Goal: Information Seeking & Learning: Learn about a topic

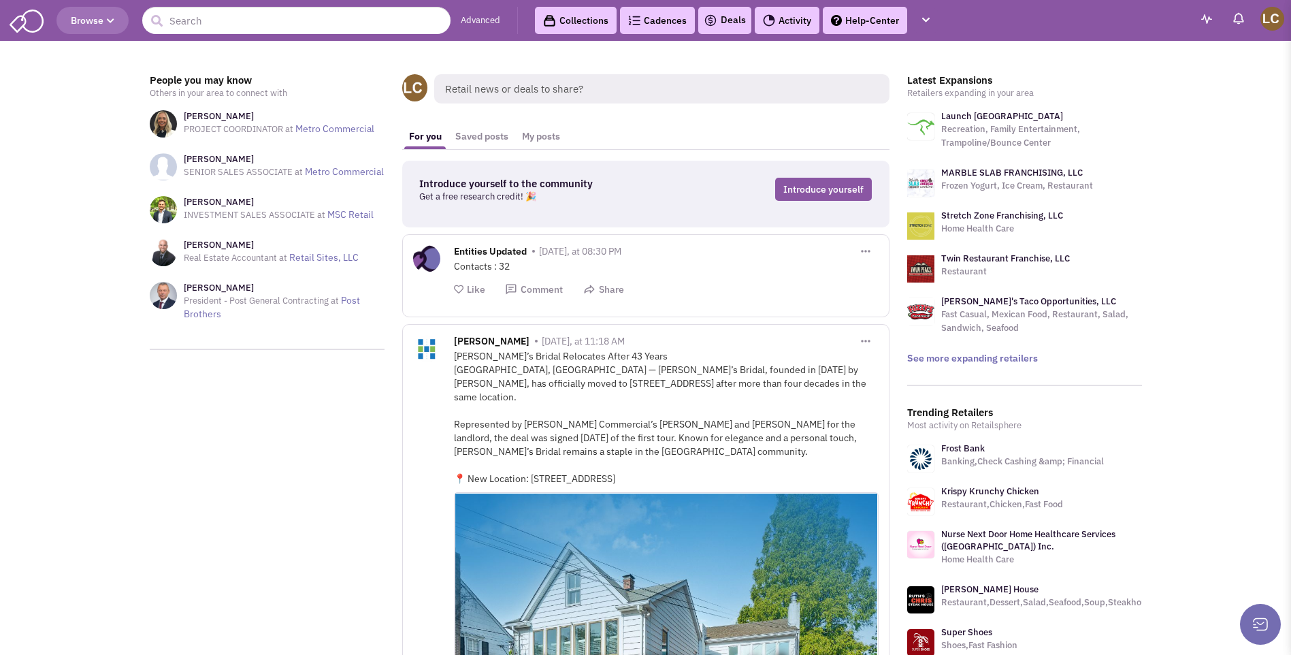
click at [97, 26] on span "Browse" at bounding box center [93, 20] width 44 height 12
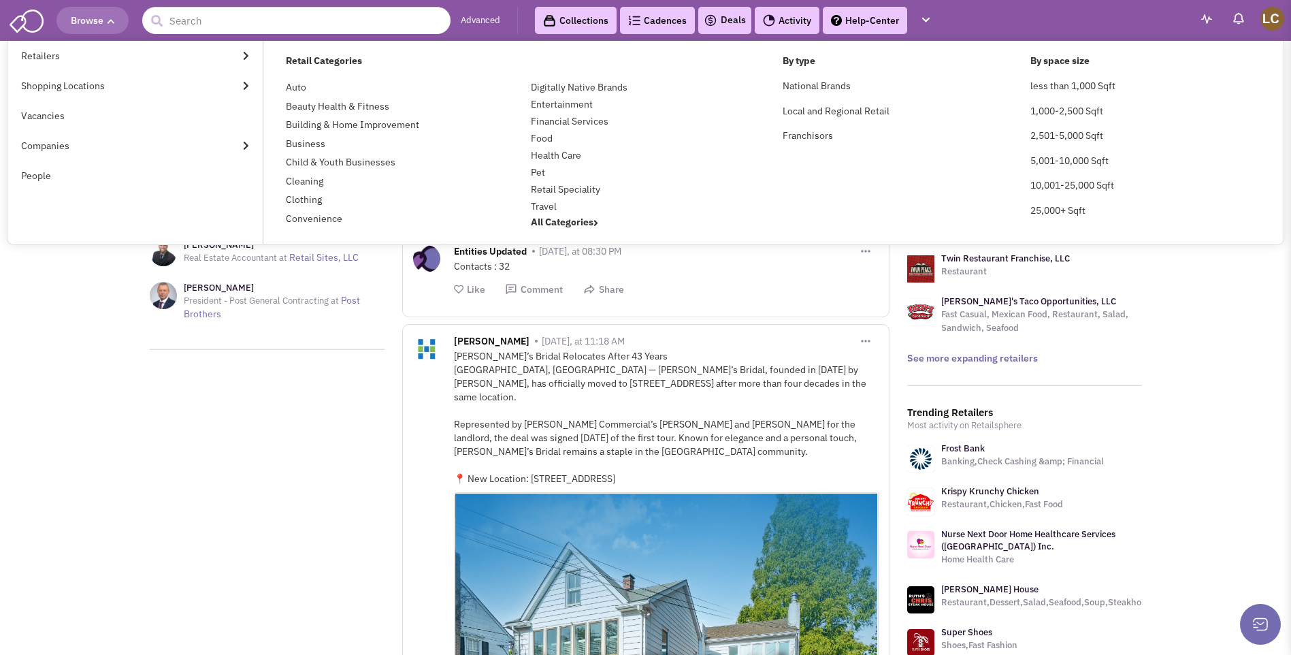
click at [22, 29] on img at bounding box center [27, 20] width 34 height 26
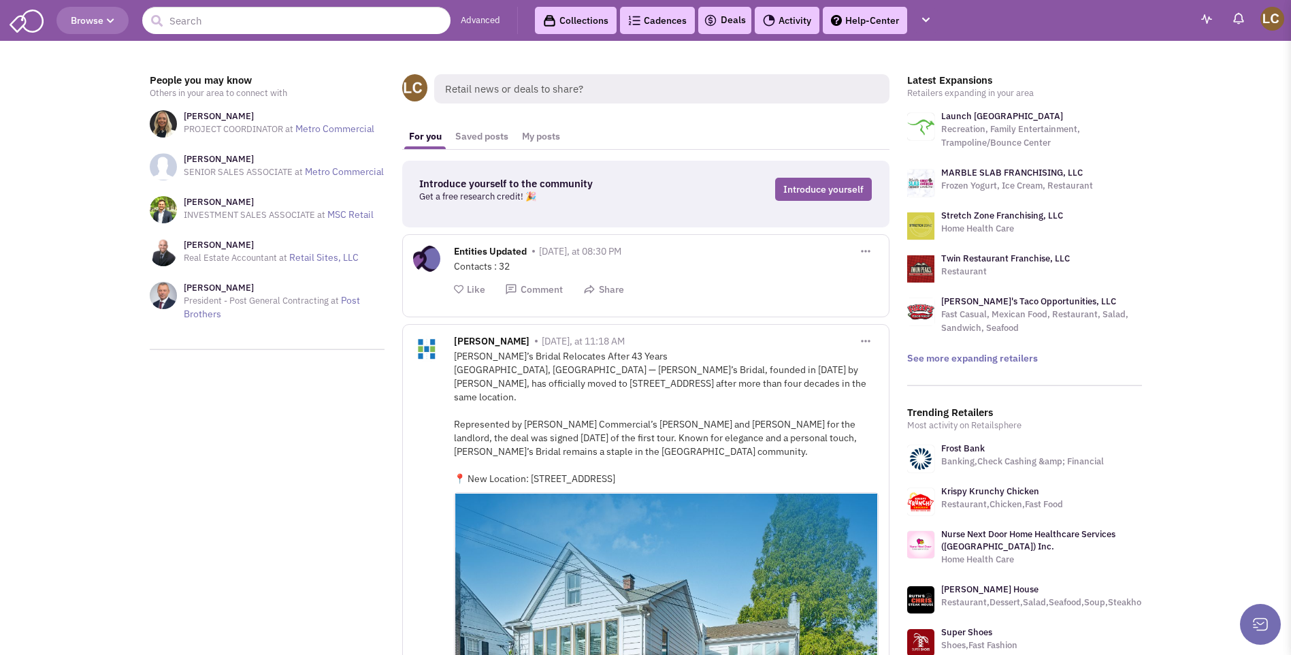
click at [938, 85] on h3 "Latest Expansions" at bounding box center [1024, 80] width 235 height 12
click at [997, 361] on link "See more expanding retailers" at bounding box center [972, 358] width 131 height 12
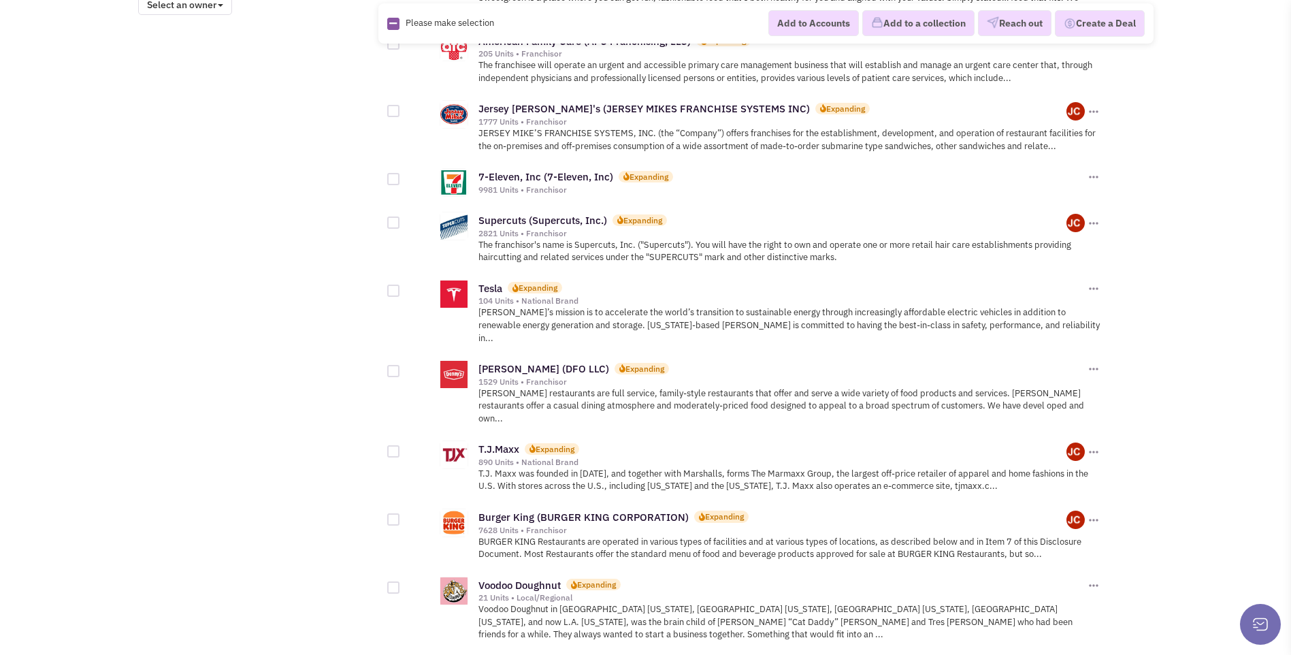
scroll to position [1399, 0]
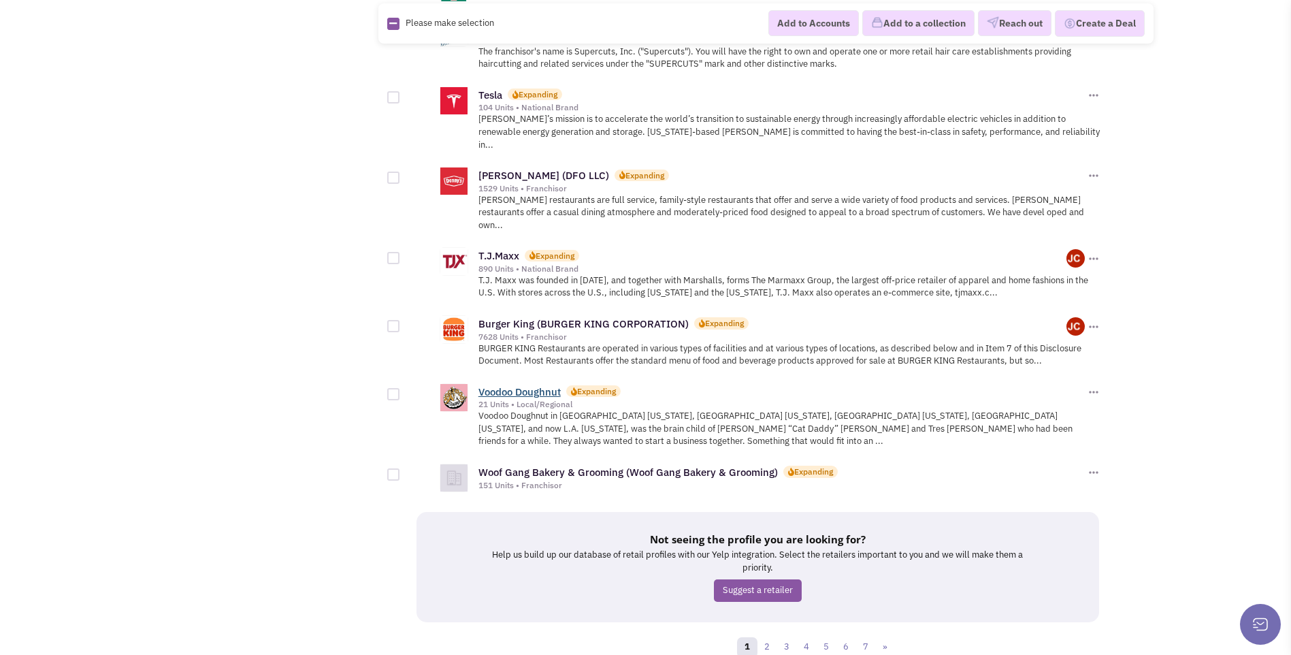
click at [519, 385] on link "Voodoo Doughnut" at bounding box center [520, 391] width 82 height 13
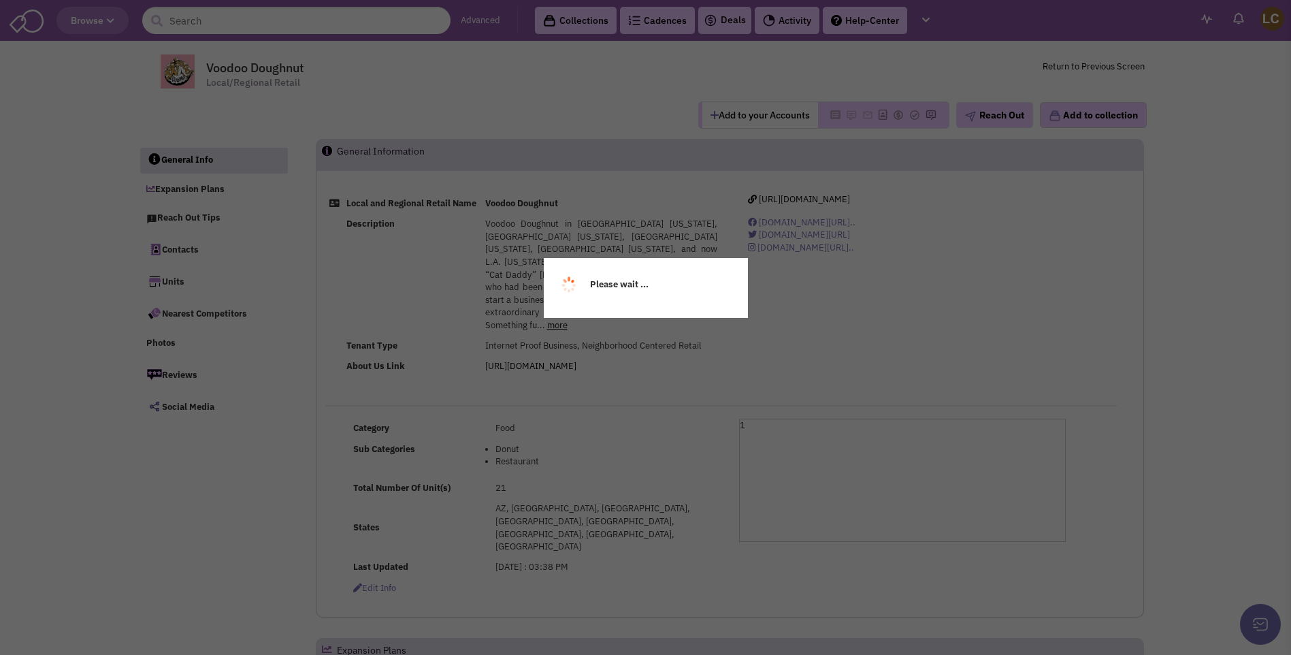
select select
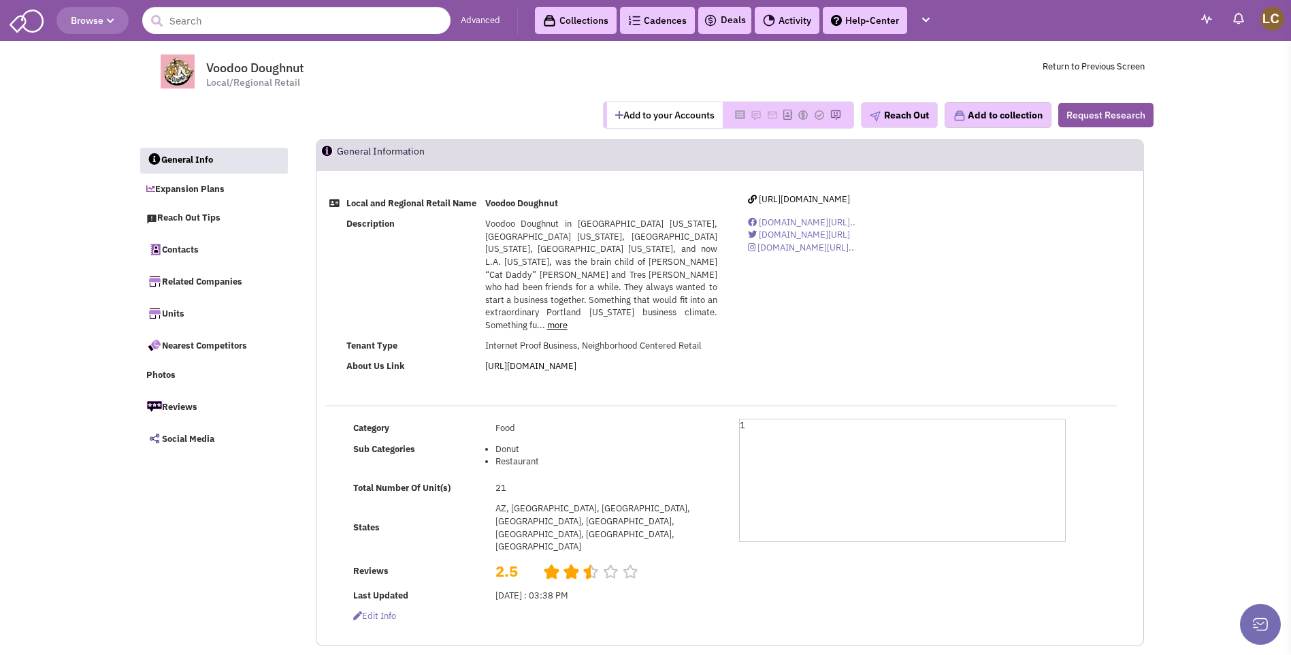
click at [528, 113] on div "Add to your Accounts Reach Out" at bounding box center [645, 114] width 1033 height 27
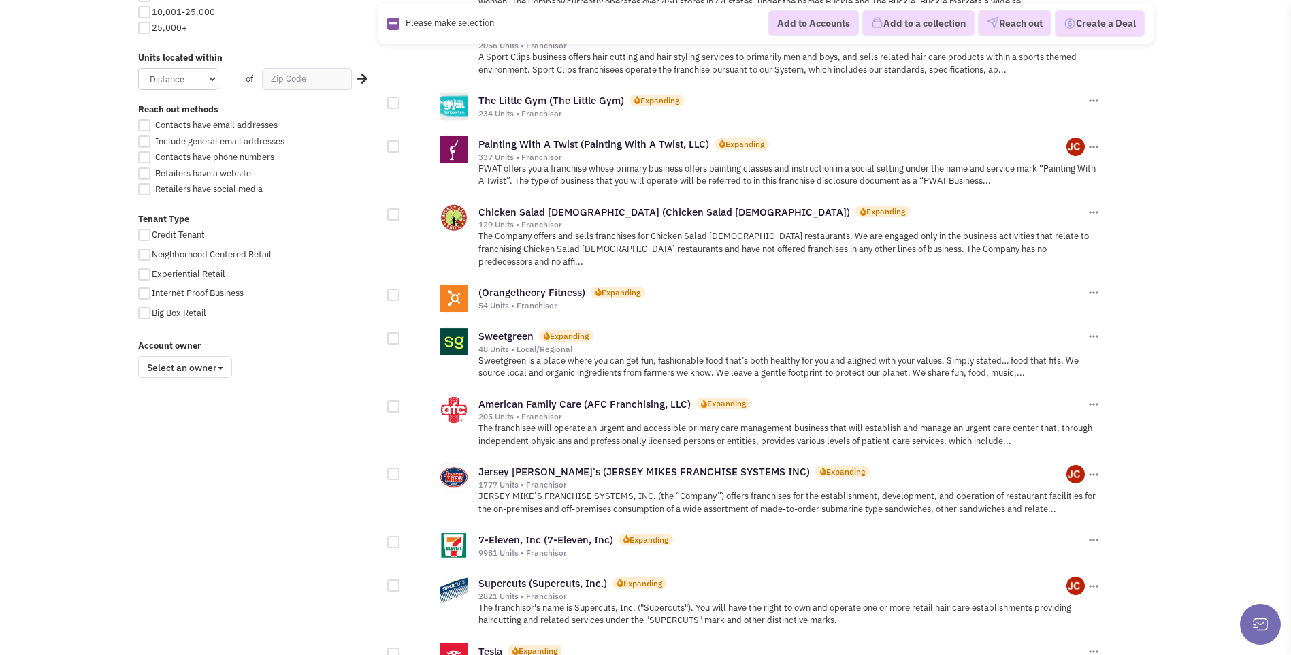
scroll to position [827, 0]
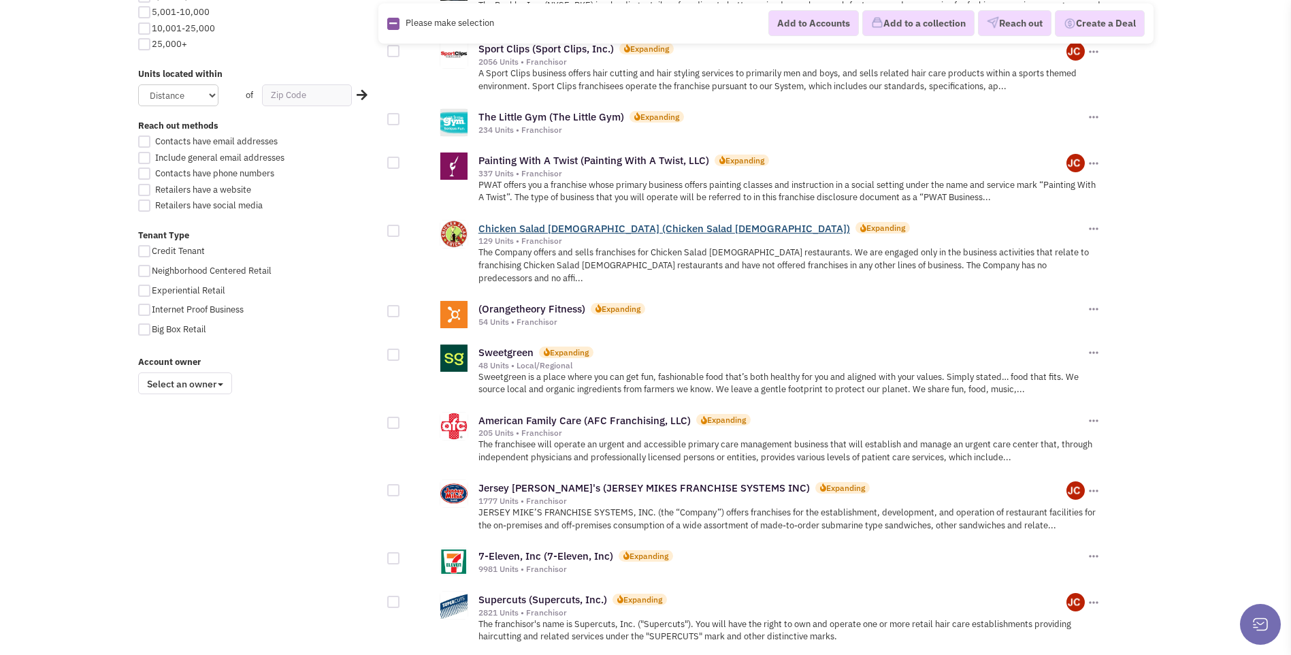
click at [589, 222] on link "Chicken Salad Chick (Chicken Salad Chick)" at bounding box center [665, 228] width 372 height 13
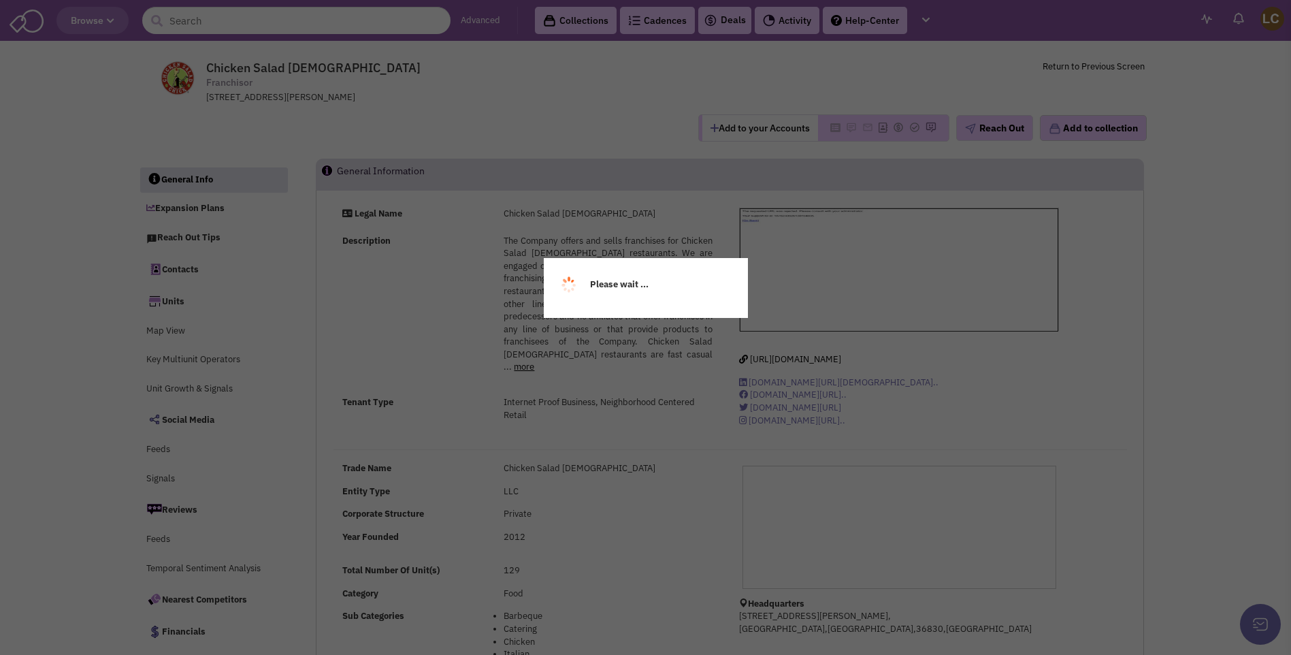
select select
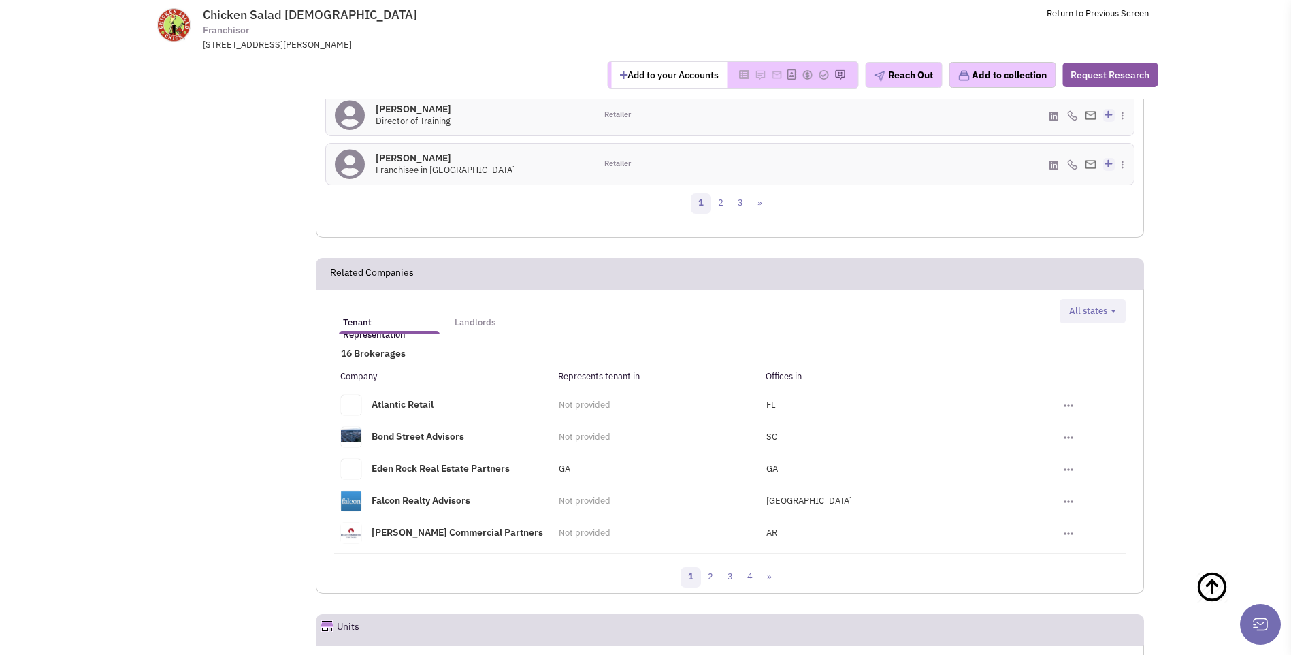
scroll to position [1733, 0]
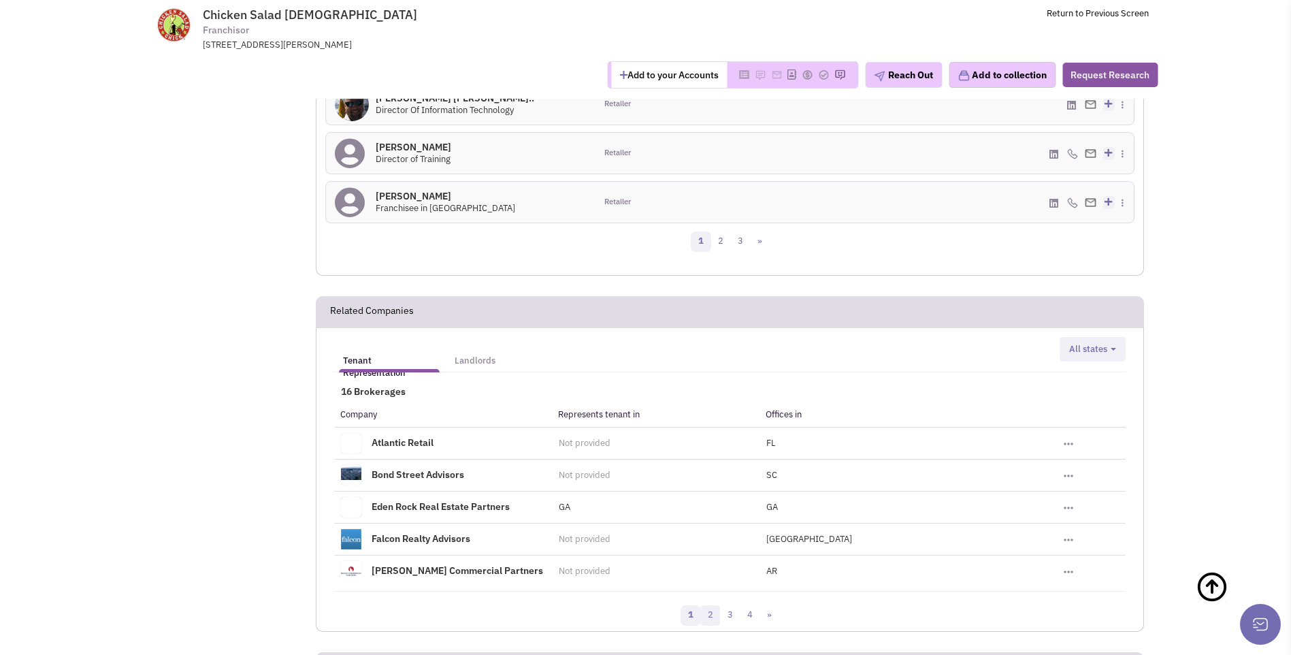
click at [710, 605] on link "2" at bounding box center [710, 615] width 20 height 20
click at [738, 605] on link "3" at bounding box center [740, 615] width 20 height 20
click at [757, 605] on link "4" at bounding box center [759, 615] width 20 height 20
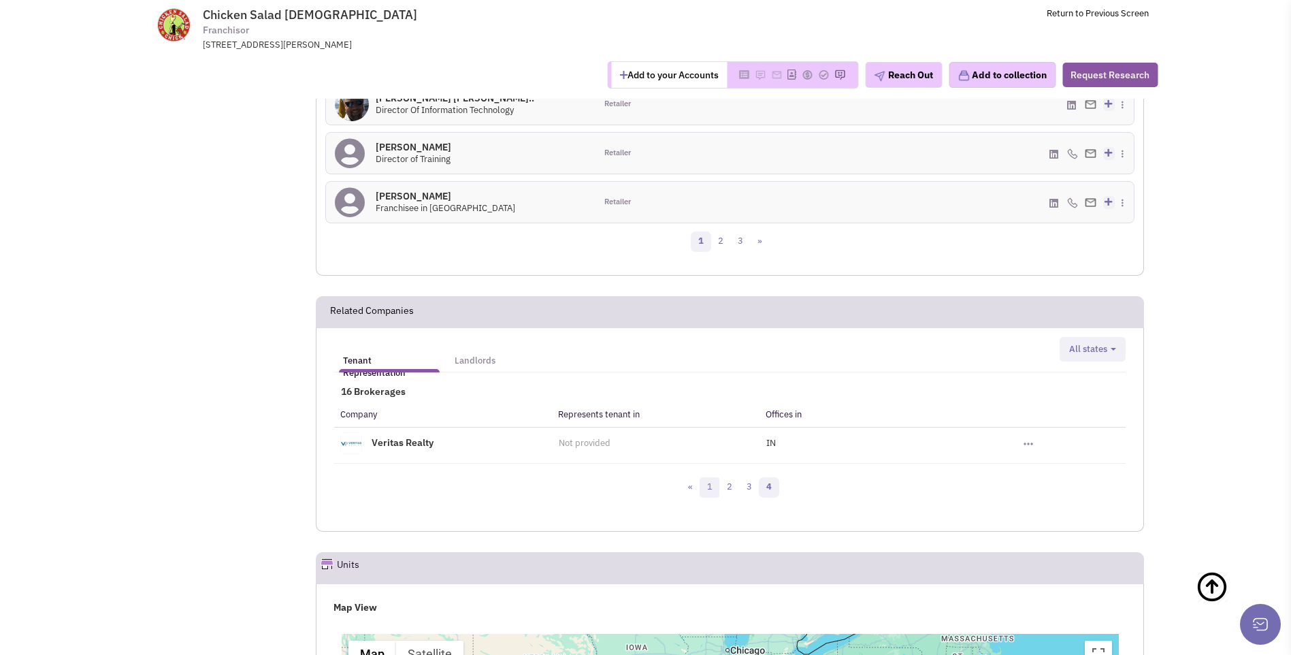
click at [707, 477] on link "1" at bounding box center [710, 487] width 20 height 20
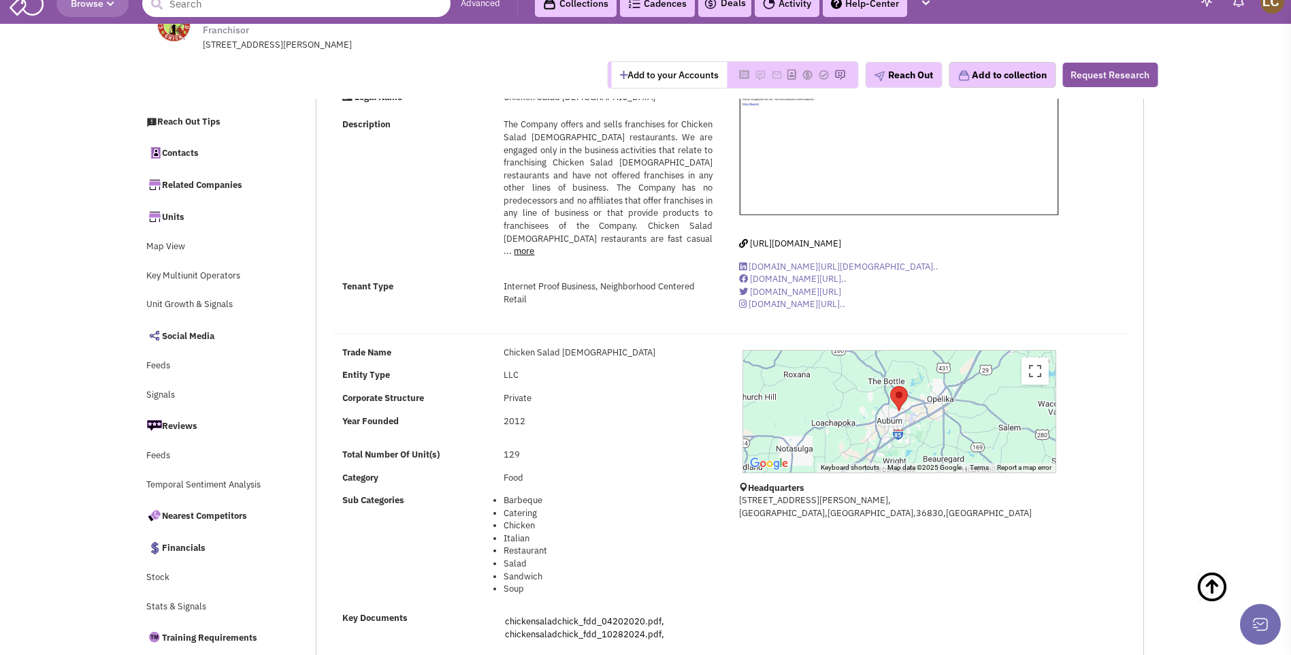
scroll to position [0, 0]
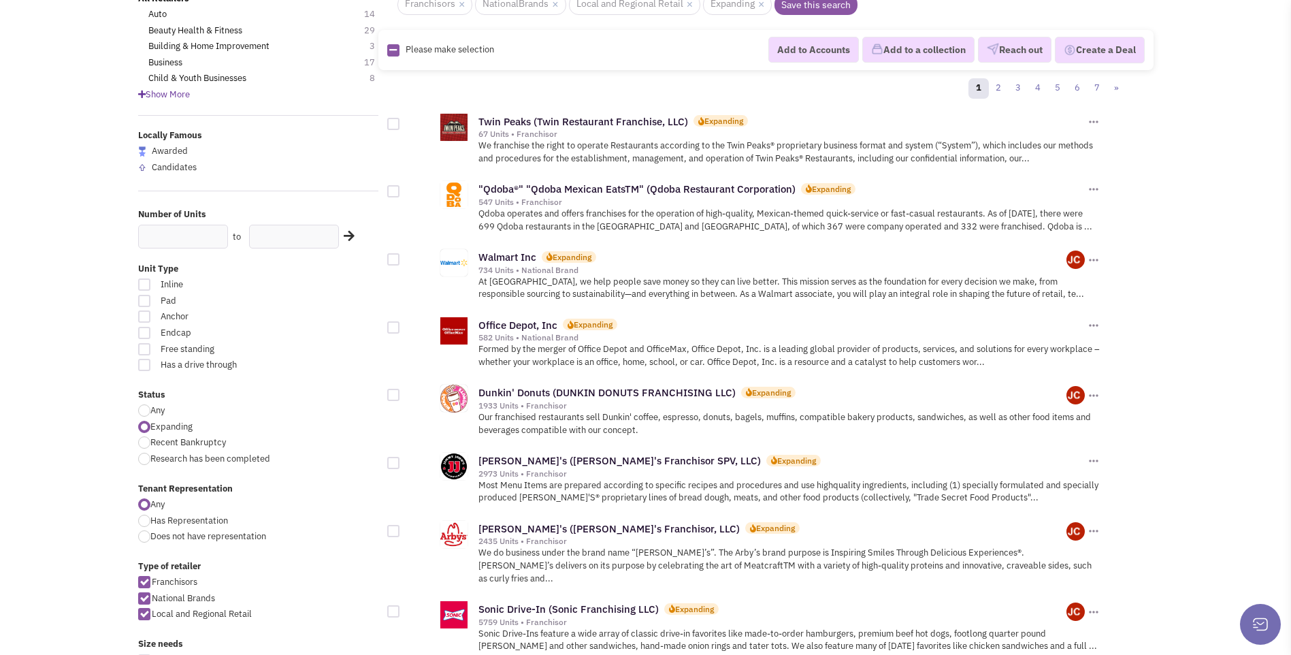
scroll to position [130, 0]
click at [626, 122] on link "Twin Peaks (Twin Restaurant Franchise, LLC)" at bounding box center [584, 122] width 210 height 13
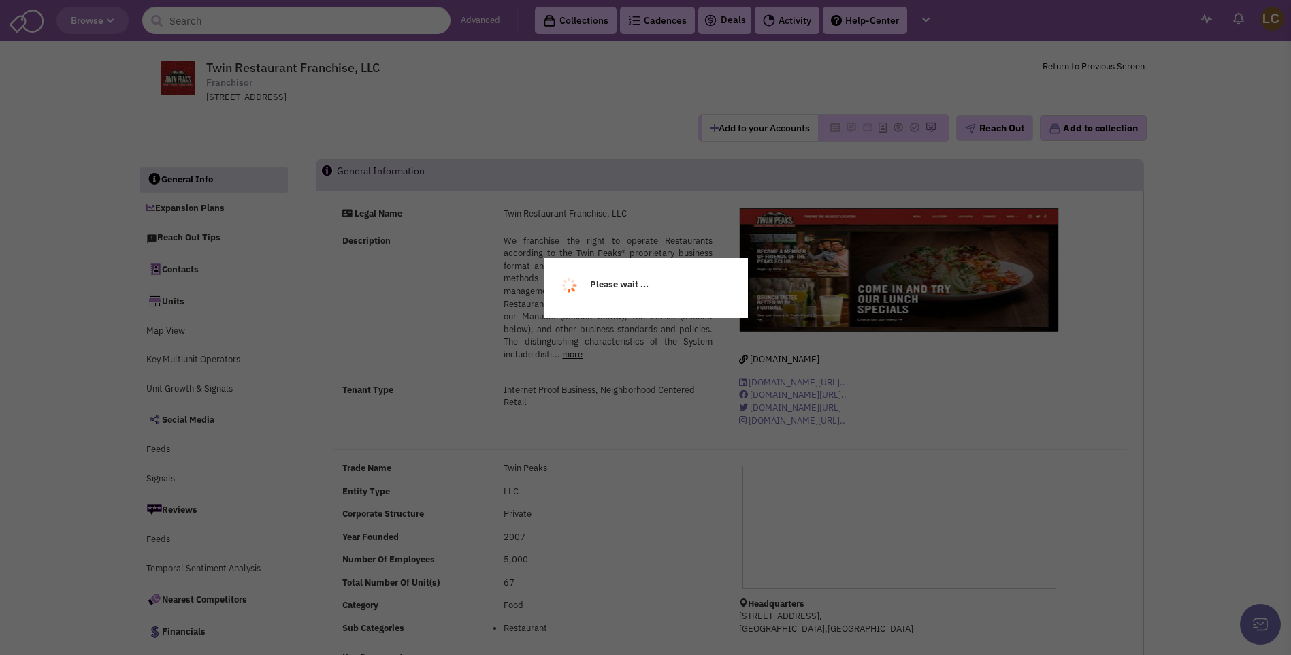
select select
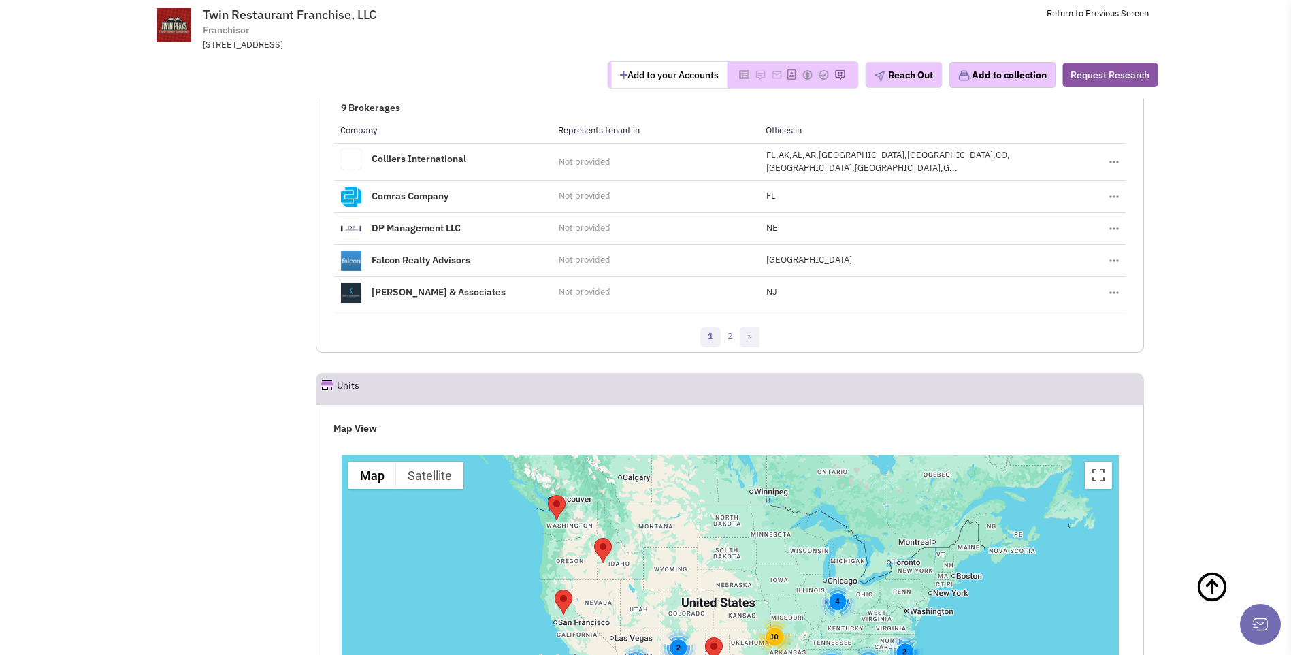
scroll to position [1926, 0]
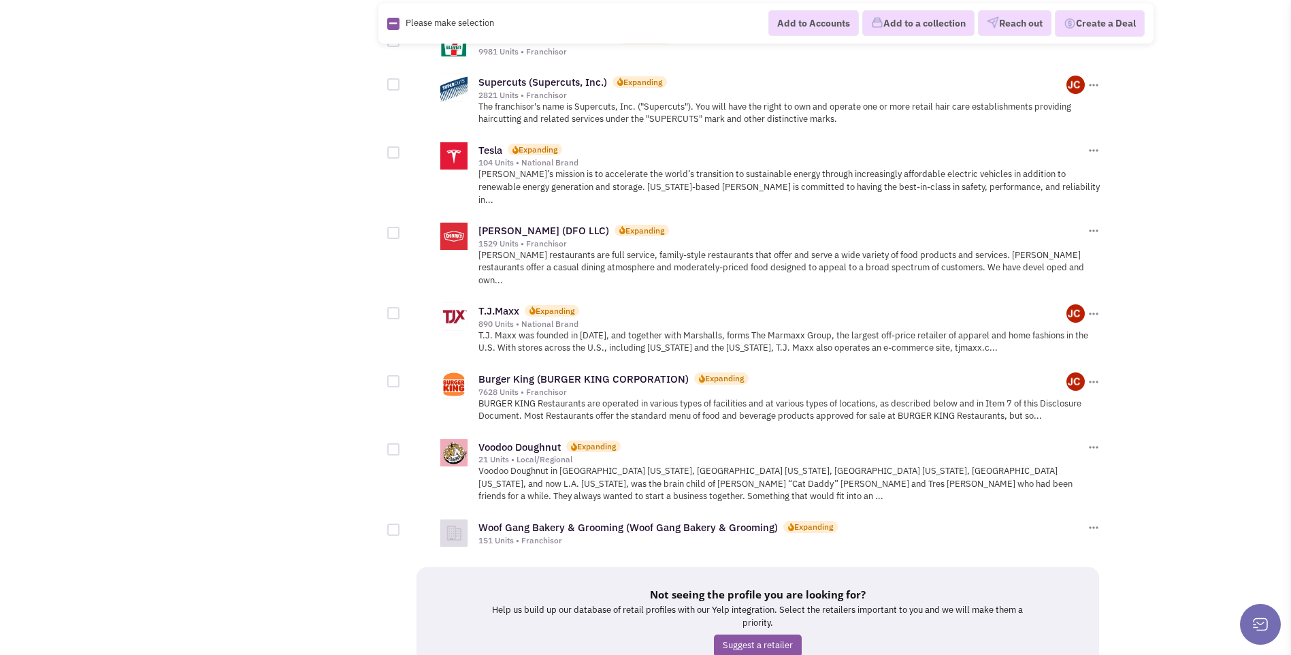
scroll to position [1345, 0]
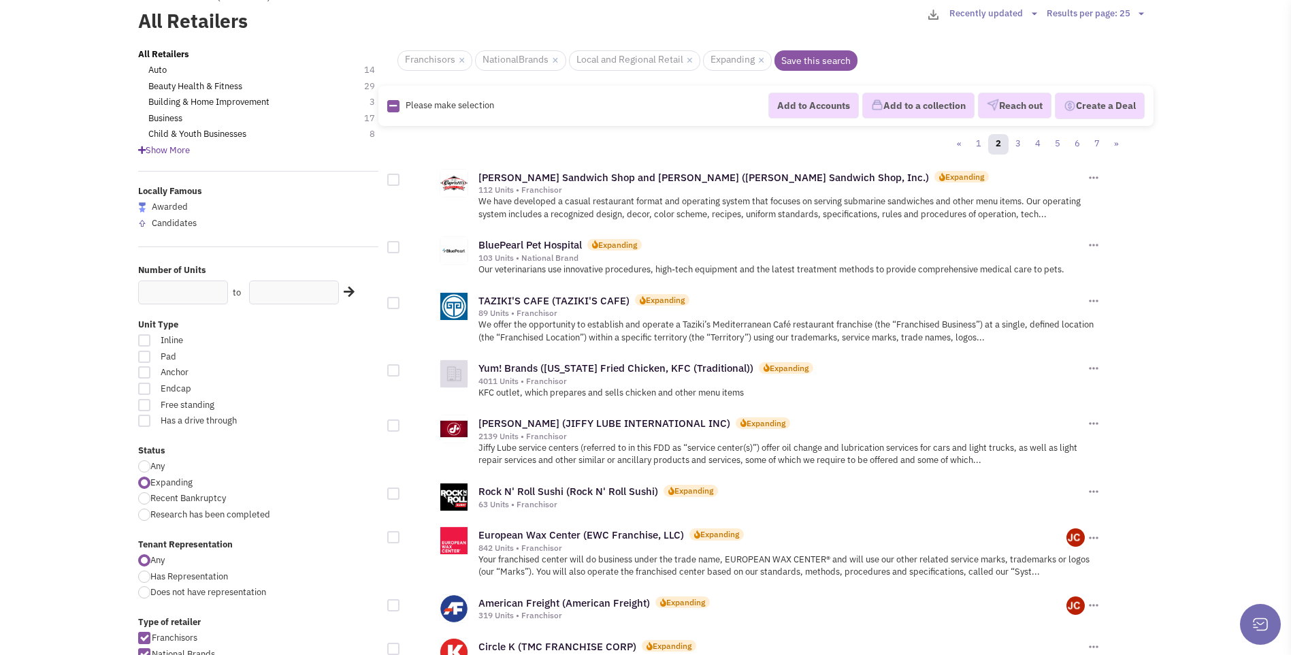
scroll to position [76, 0]
click at [611, 302] on link "TAZIKI'S CAFE (TAZIKI'S CAFE)" at bounding box center [554, 299] width 151 height 13
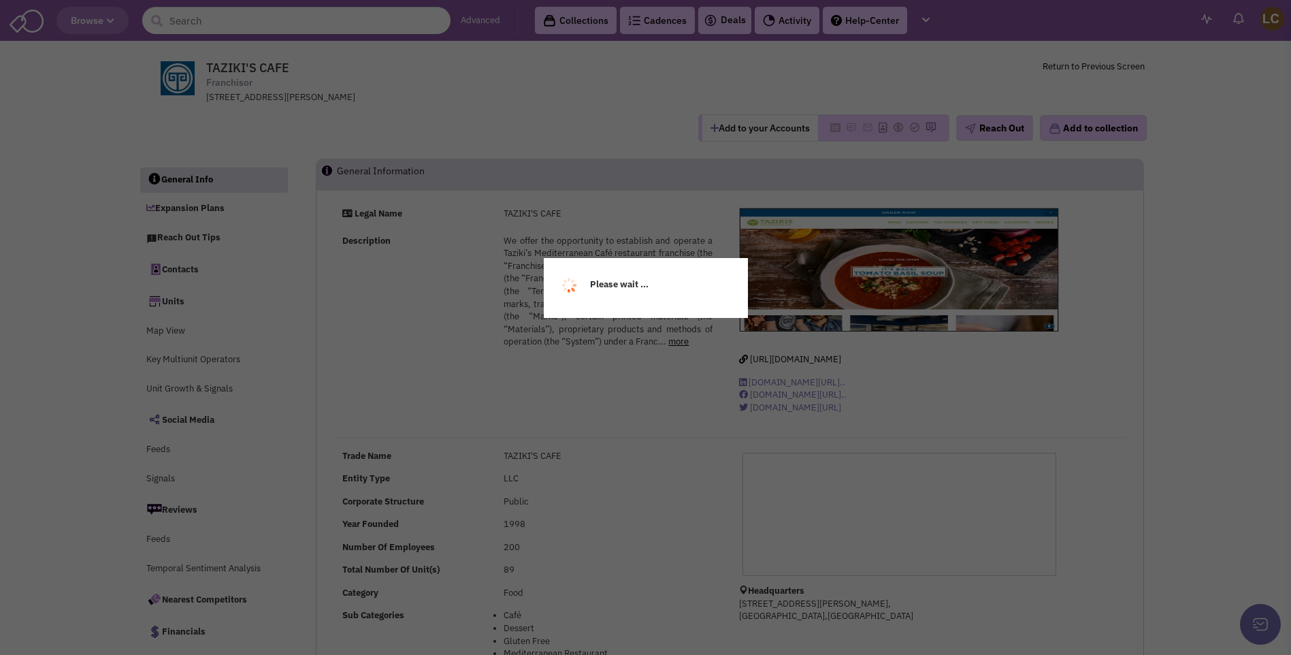
select select
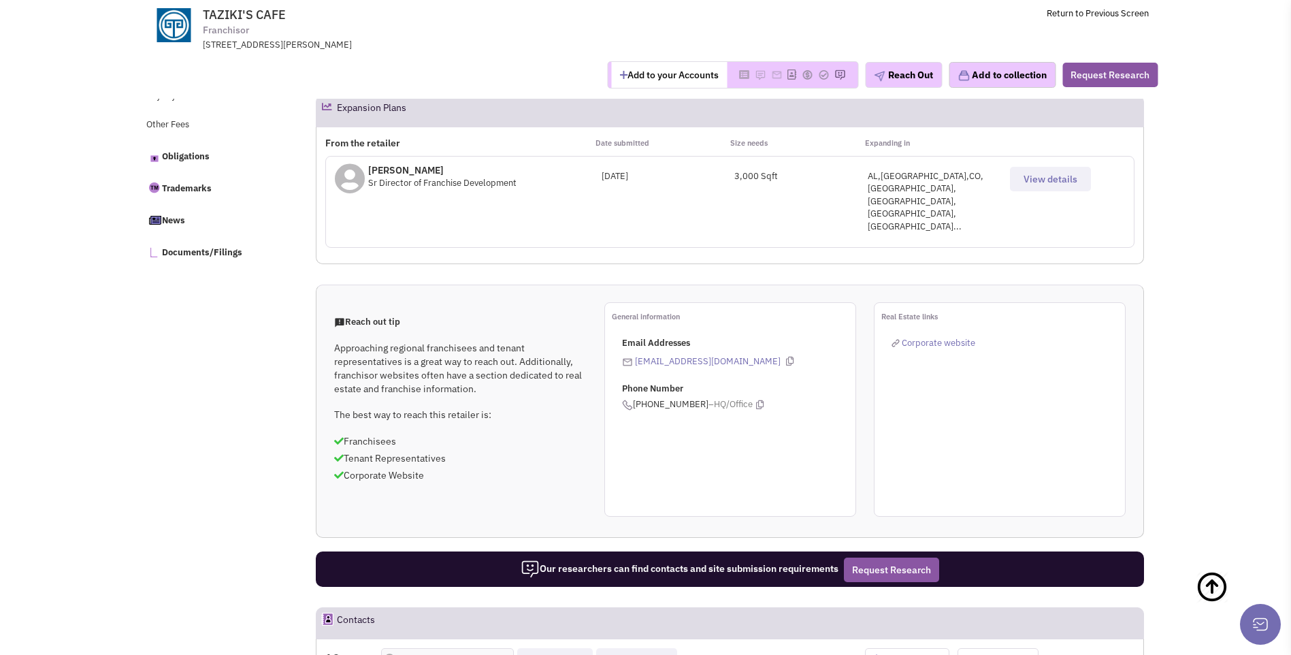
scroll to position [600, 0]
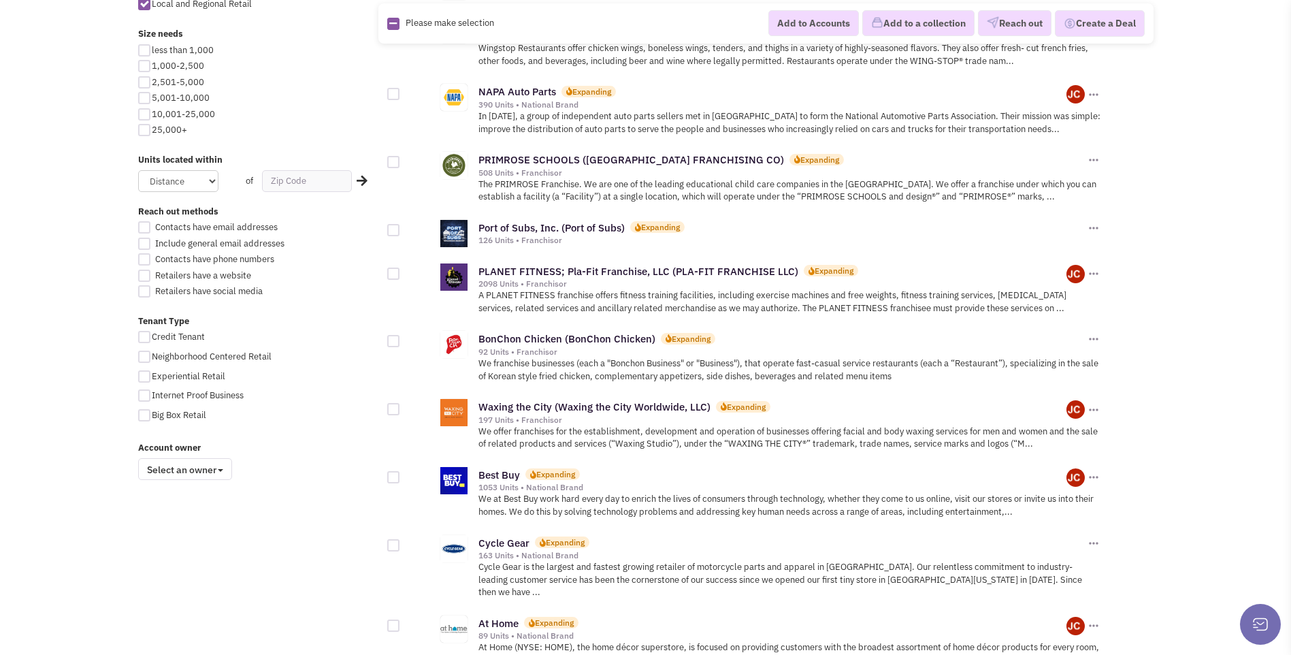
scroll to position [750, 0]
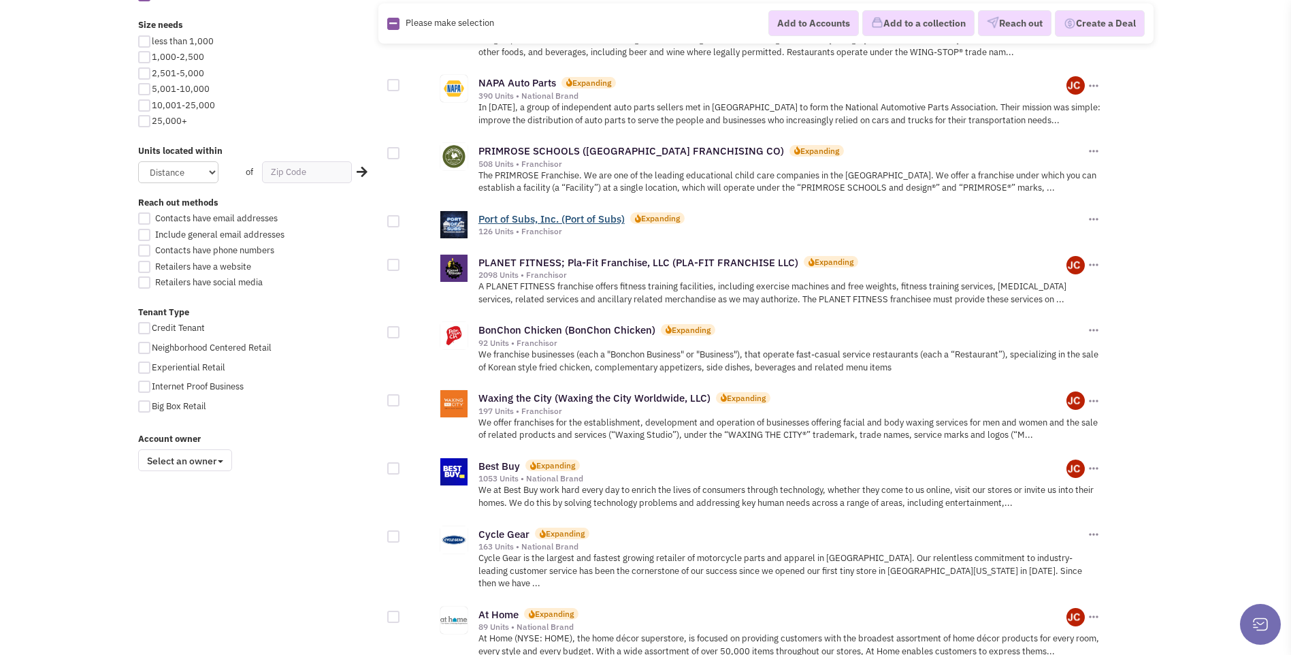
click at [555, 218] on link "Port of Subs, Inc. (Port of Subs)" at bounding box center [552, 218] width 146 height 13
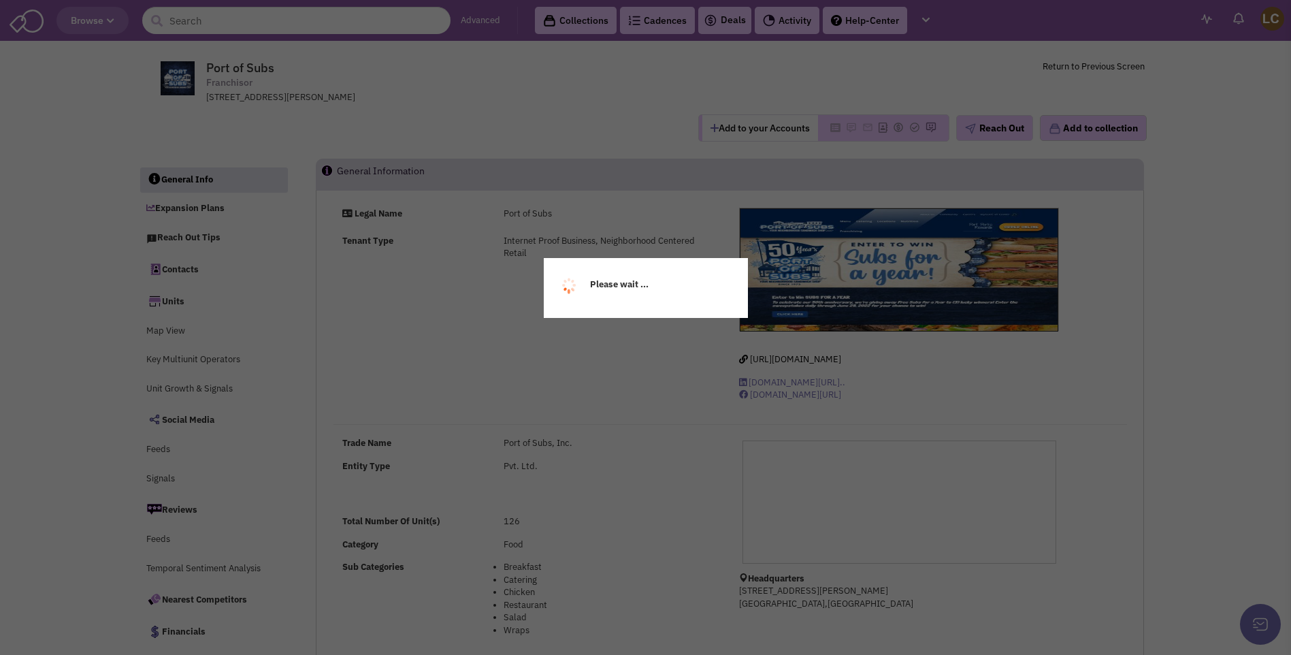
select select
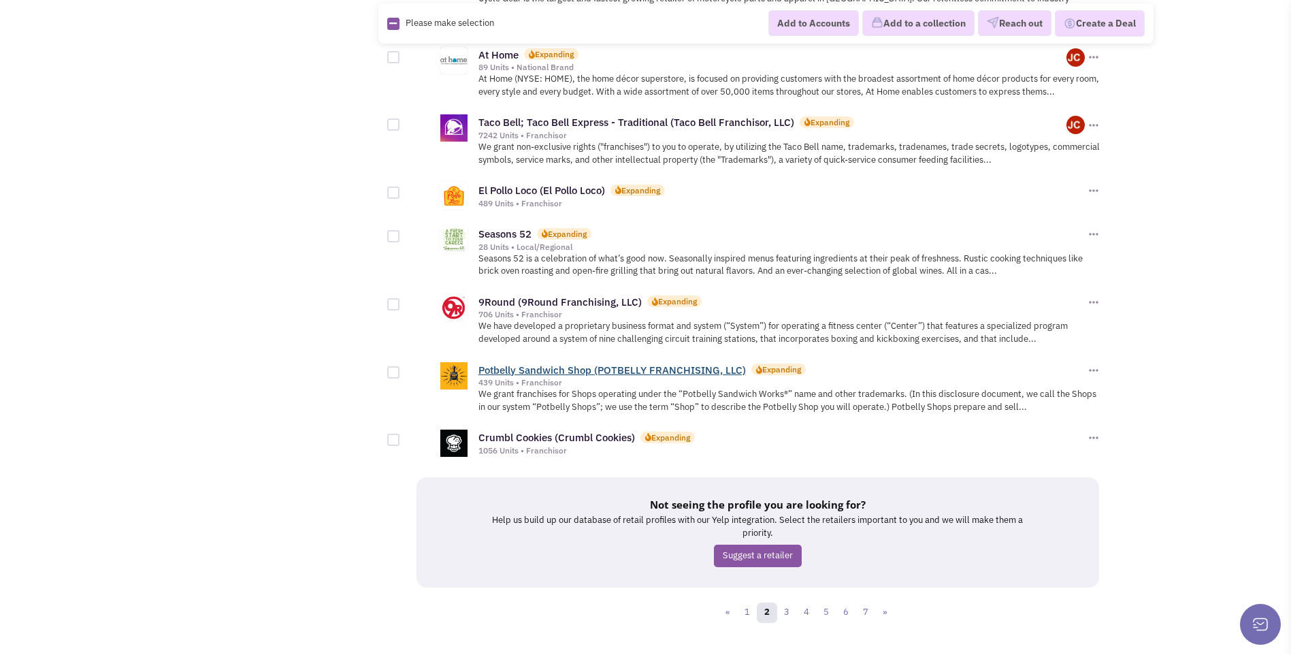
scroll to position [1326, 0]
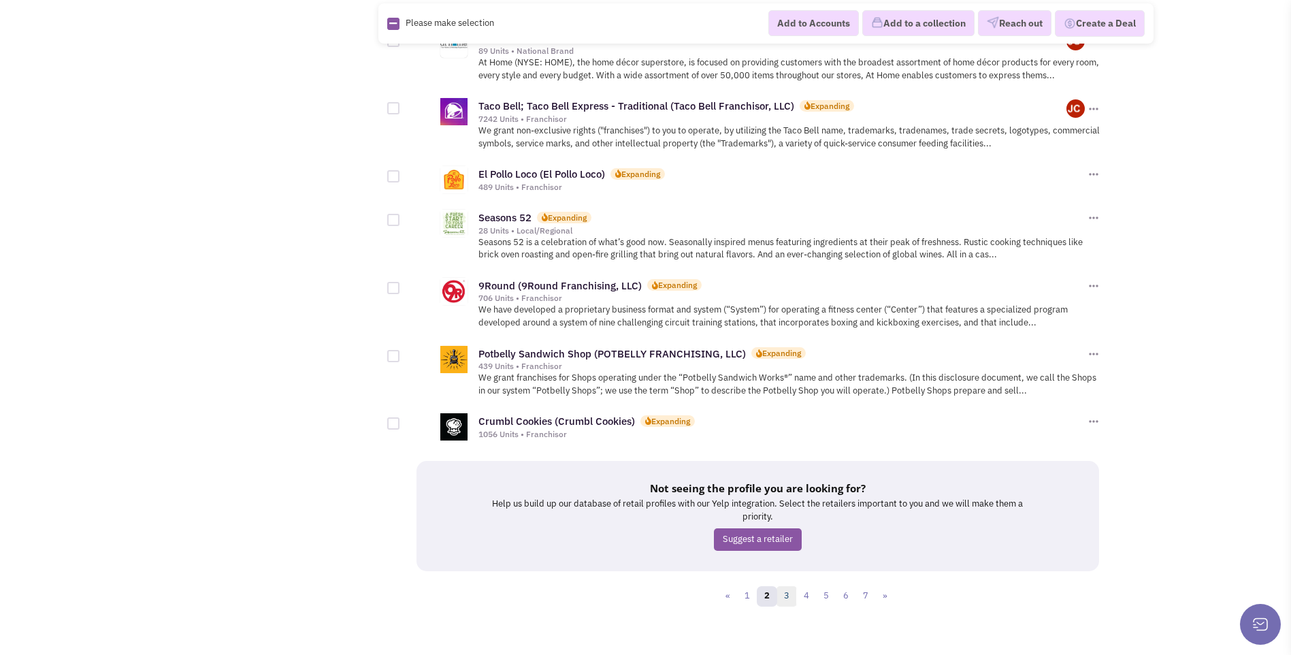
click at [786, 586] on link "3" at bounding box center [787, 596] width 20 height 20
